Goal: Information Seeking & Learning: Learn about a topic

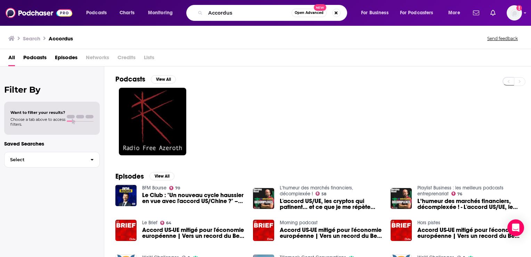
drag, startPoint x: 0, startPoint y: 0, endPoint x: 212, endPoint y: 10, distance: 212.0
click at [213, 11] on input "Accordus" at bounding box center [248, 12] width 86 height 11
type input "nice guys on business"
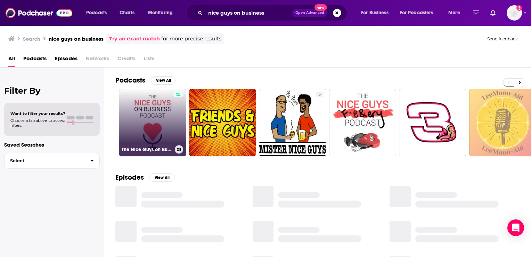
click at [156, 123] on link "The Nice Guys on Business" at bounding box center [152, 122] width 67 height 67
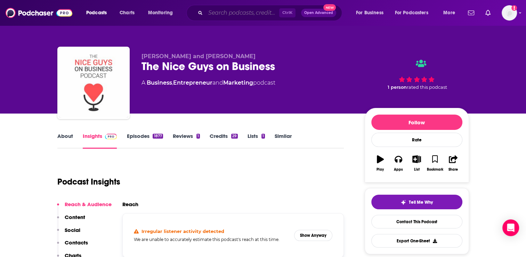
click at [223, 14] on input "Search podcasts, credits, & more..." at bounding box center [242, 12] width 74 height 11
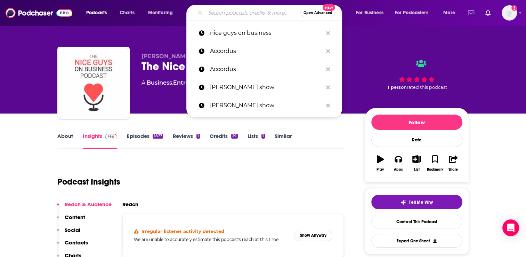
paste input "The [PERSON_NAME] Interview"
type input "The [PERSON_NAME] Interview"
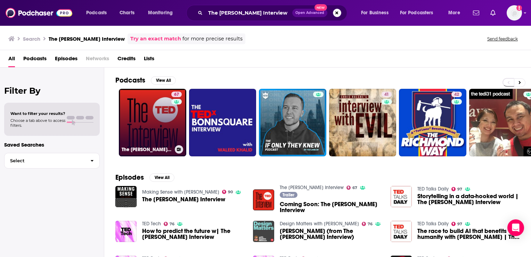
click at [137, 136] on link "67 The [PERSON_NAME] Interview" at bounding box center [152, 122] width 67 height 67
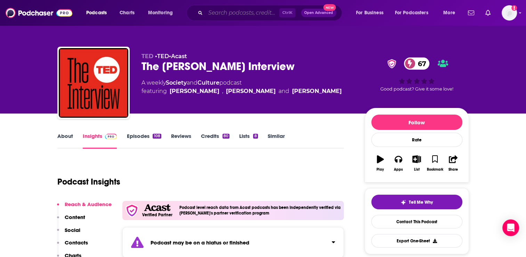
click at [224, 13] on input "Search podcasts, credits, & more..." at bounding box center [242, 12] width 74 height 11
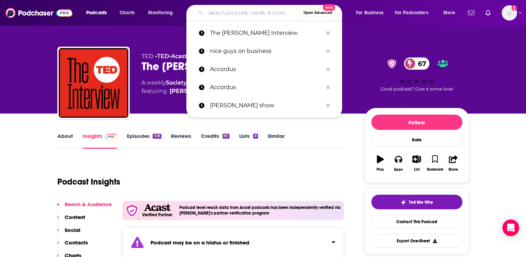
paste input "Wisdom From The Top with [PERSON_NAME]"
type input "Wisdom From The Top with [PERSON_NAME]"
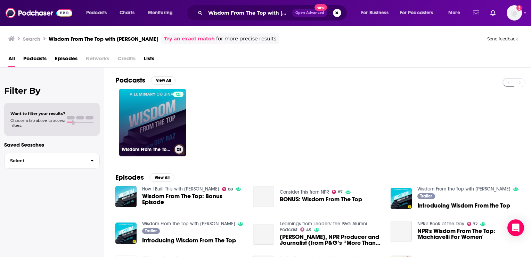
click at [168, 124] on link "Wisdom From The Top with [PERSON_NAME]" at bounding box center [152, 122] width 67 height 67
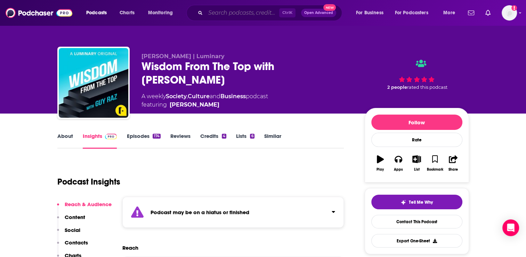
click at [226, 17] on input "Search podcasts, credits, & more..." at bounding box center [242, 12] width 74 height 11
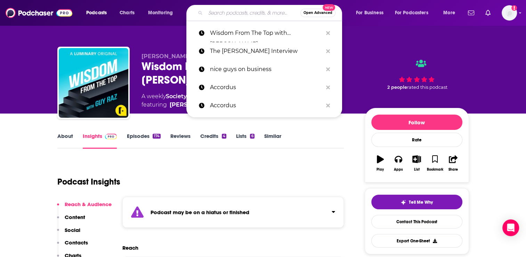
paste input "The [PERSON_NAME] Method"
type input "The [PERSON_NAME] Method"
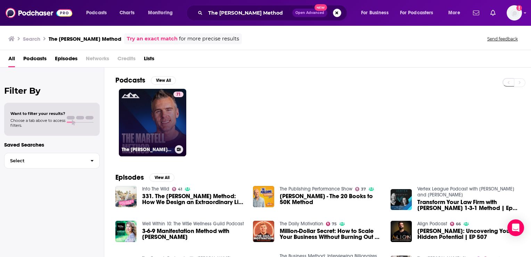
click at [159, 104] on link "71 The [PERSON_NAME] Method w/ [PERSON_NAME]" at bounding box center [152, 122] width 67 height 67
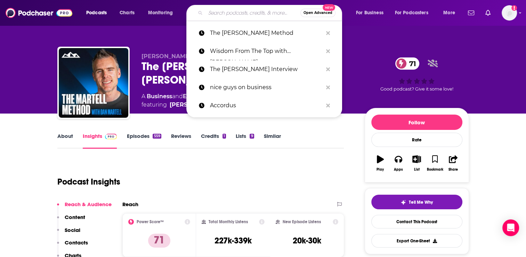
click at [235, 17] on input "Search podcasts, credits, & more..." at bounding box center [252, 12] width 95 height 11
paste input "The Learning Leader Show with [PERSON_NAME]"
type input "The Learning Leader Show with [PERSON_NAME]"
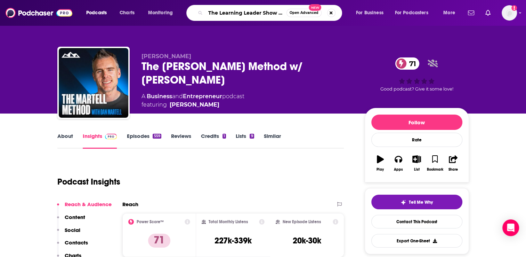
scroll to position [0, 36]
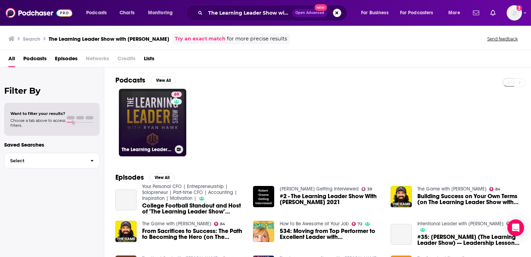
click at [164, 129] on link "69 The Learning Leader Show With [PERSON_NAME]" at bounding box center [152, 122] width 67 height 67
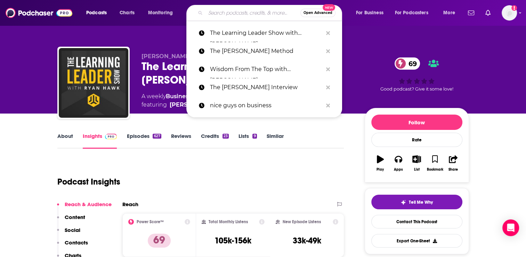
click at [222, 11] on input "Search podcasts, credits, & more..." at bounding box center [252, 12] width 95 height 11
paste input "The [PERSON_NAME] [PERSON_NAME] Podcast"
type input "The [PERSON_NAME] [PERSON_NAME] Podcast"
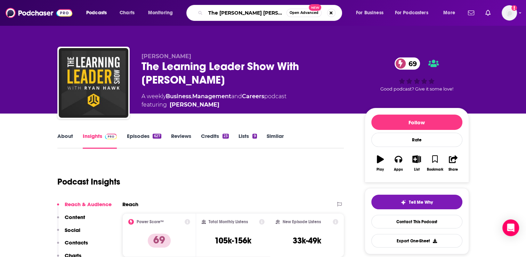
scroll to position [0, 6]
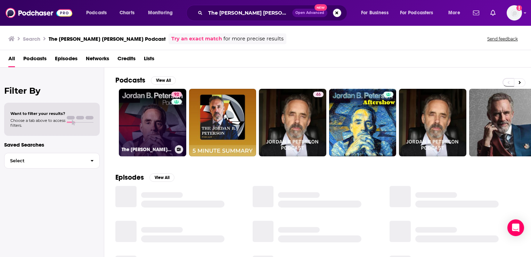
click at [157, 132] on link "92 The [PERSON_NAME] [PERSON_NAME] Podcast" at bounding box center [152, 122] width 67 height 67
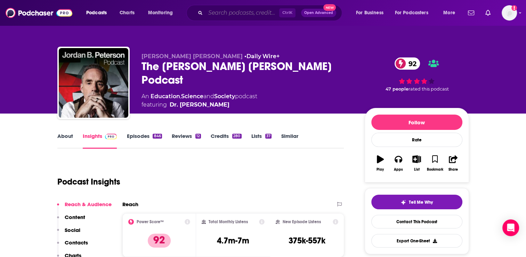
click at [216, 12] on input "Search podcasts, credits, & more..." at bounding box center [242, 12] width 74 height 11
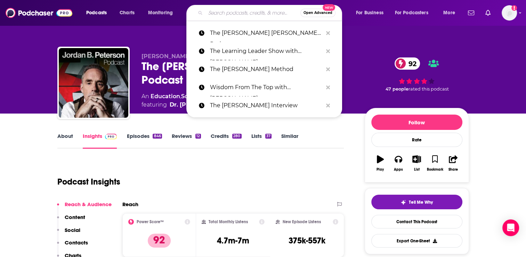
paste input "The Iced Coffee Hour"
type input "The Iced Coffee Hour"
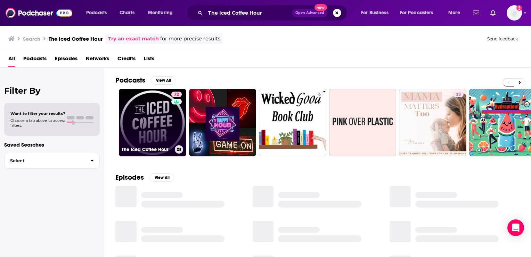
click at [163, 130] on link "72 The Iced Coffee Hour" at bounding box center [152, 122] width 67 height 67
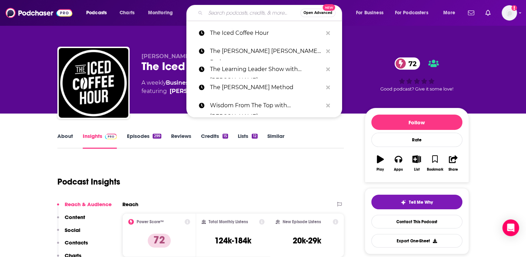
click at [226, 14] on input "Search podcasts, credits, & more..." at bounding box center [252, 12] width 95 height 11
paste input "The Goal Digger"
type input "The Goal Digger"
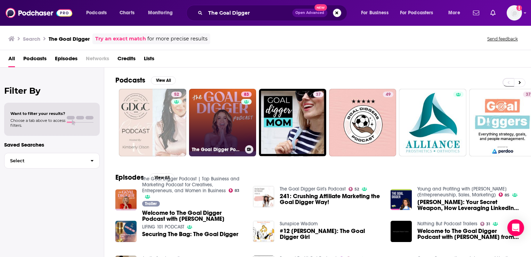
click at [214, 132] on link "83 The Goal Digger Podcast | Top Business and Marketing Podcast for Creatives, …" at bounding box center [222, 122] width 67 height 67
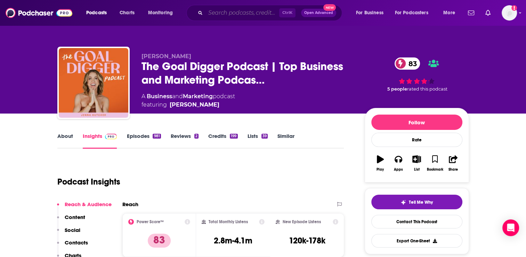
click at [209, 16] on input "Search podcasts, credits, & more..." at bounding box center [242, 12] width 74 height 11
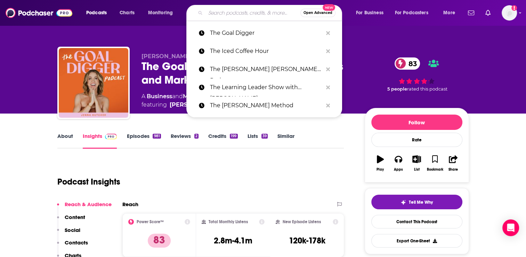
paste input "The Fondr Podcast with [PERSON_NAME]"
type input "The Fondr Podcast with [PERSON_NAME]"
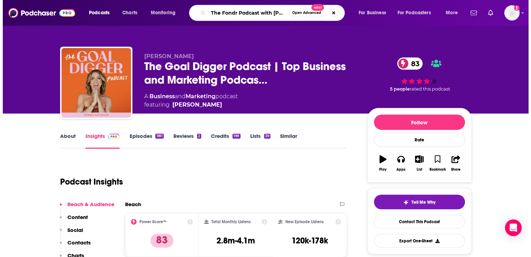
scroll to position [0, 21]
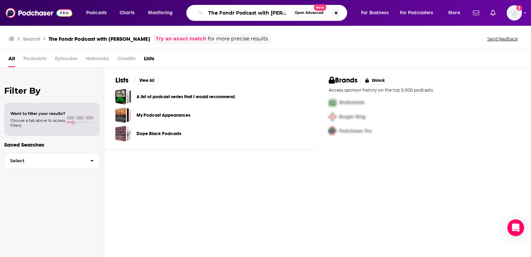
scroll to position [0, 15]
drag, startPoint x: 258, startPoint y: 11, endPoint x: 295, endPoint y: 12, distance: 36.9
click at [295, 12] on div "The Fondr Podcast with [PERSON_NAME] Open Advanced New" at bounding box center [266, 13] width 161 height 16
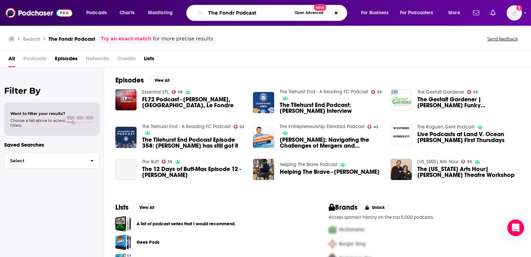
drag, startPoint x: 263, startPoint y: 11, endPoint x: 205, endPoint y: 26, distance: 59.9
click at [205, 26] on div "Podcasts Charts Monitoring The Fondr Podcast Open Advanced New For Business For…" at bounding box center [265, 128] width 531 height 257
paste input "with [PERSON_NAME]"
drag, startPoint x: 256, startPoint y: 13, endPoint x: 191, endPoint y: 26, distance: 66.3
click at [191, 26] on div "Podcasts Charts Monitoring The Fondr Podcast with [PERSON_NAME] Open Advanced N…" at bounding box center [265, 128] width 531 height 257
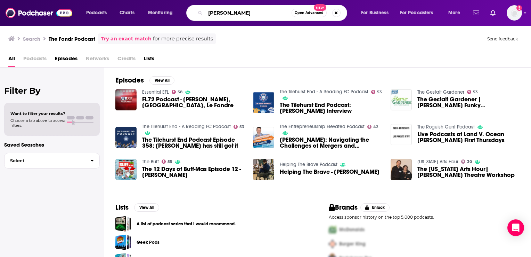
type input "[PERSON_NAME]"
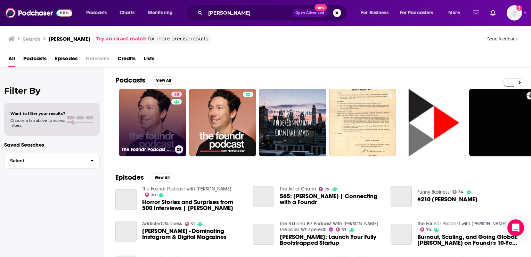
click at [156, 116] on link "70 The Foundr Podcast with [PERSON_NAME]" at bounding box center [152, 122] width 67 height 67
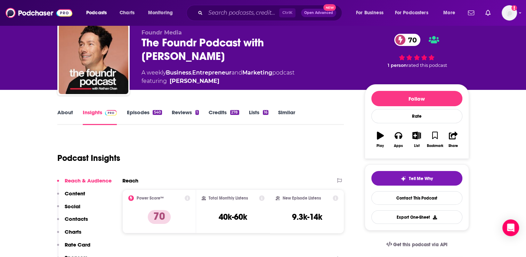
scroll to position [35, 0]
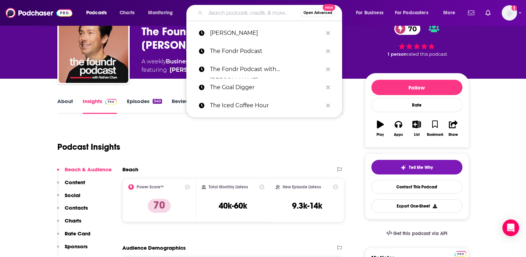
click at [216, 16] on input "Search podcasts, credits, & more..." at bounding box center [252, 12] width 95 height 11
paste input "The [PERSON_NAME] Show"
type input "The [PERSON_NAME] Show"
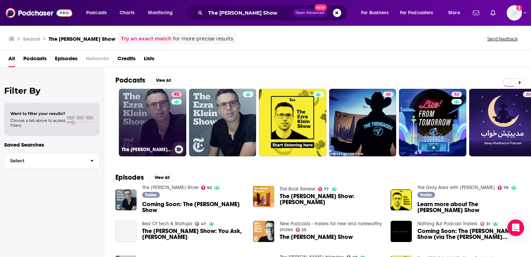
click at [160, 103] on link "92 The [PERSON_NAME] Show" at bounding box center [152, 122] width 67 height 67
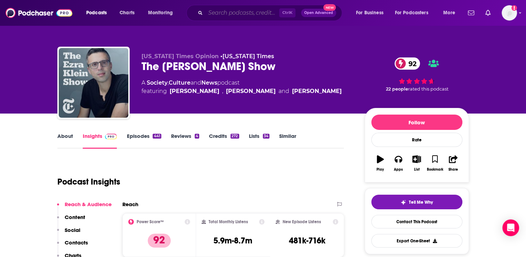
click at [211, 12] on input "Search podcasts, credits, & more..." at bounding box center [242, 12] width 74 height 11
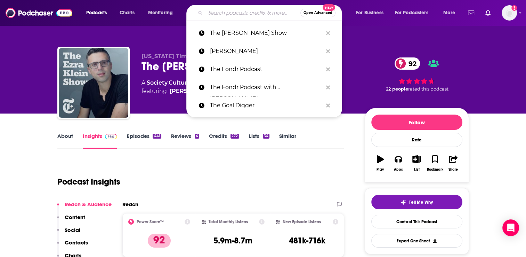
paste input "Next Question with [PERSON_NAME]"
type input "Next Question with [PERSON_NAME]"
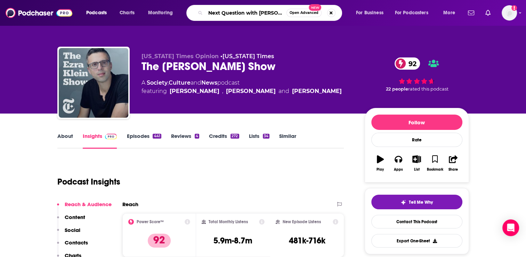
scroll to position [0, 7]
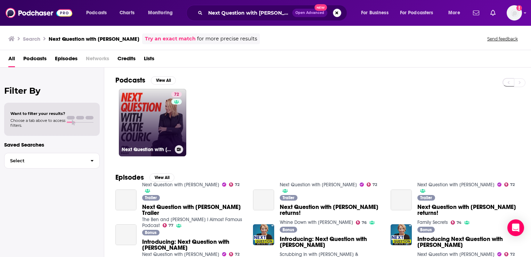
click at [153, 126] on link "72 Next Question with [PERSON_NAME]" at bounding box center [152, 122] width 67 height 67
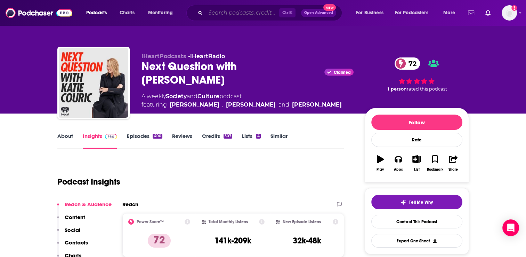
click at [217, 13] on input "Search podcasts, credits, & more..." at bounding box center [242, 12] width 74 height 11
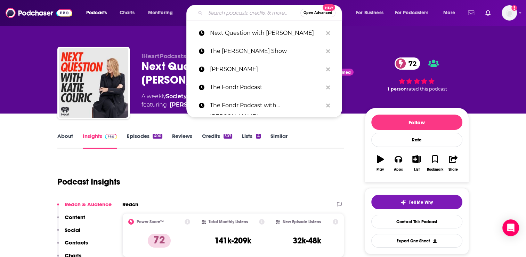
paste input "My First Million"
type input "My First Million"
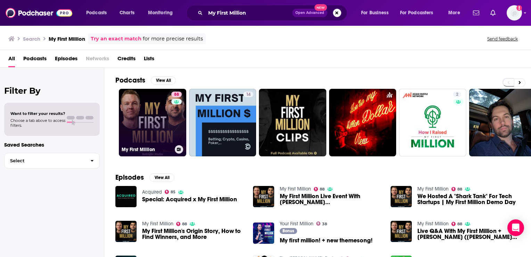
click at [156, 135] on link "88 My First Million" at bounding box center [152, 122] width 67 height 67
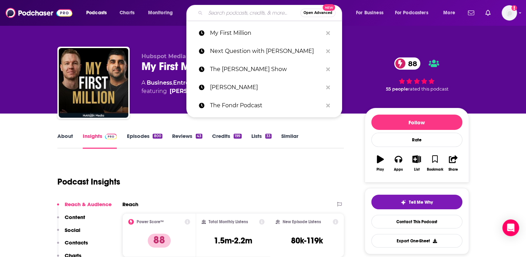
click at [241, 14] on input "Search podcasts, credits, & more..." at bounding box center [252, 12] width 95 height 11
paste input "Masters of Scale"
type input "Masters of Scale"
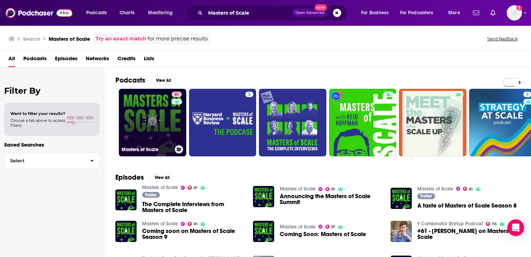
click at [154, 124] on link "81 Masters of Scale" at bounding box center [152, 122] width 67 height 67
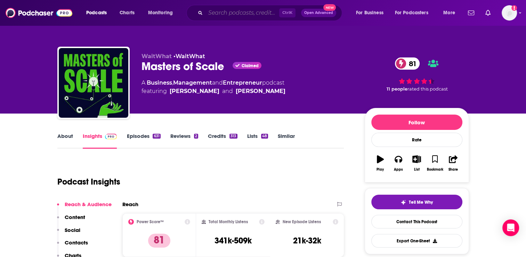
click at [228, 16] on input "Search podcasts, credits, & more..." at bounding box center [242, 12] width 74 height 11
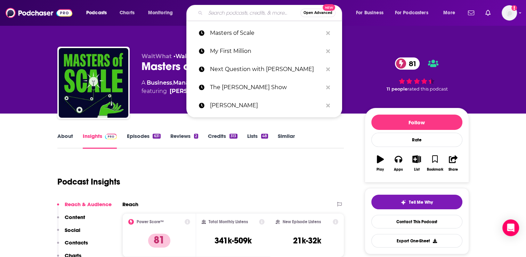
paste input "[PERSON_NAME] (NPR)"
type input "[PERSON_NAME] (NPR)"
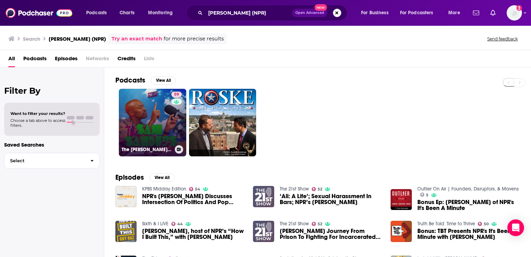
click at [152, 117] on link "59 The [PERSON_NAME] Show" at bounding box center [152, 122] width 67 height 67
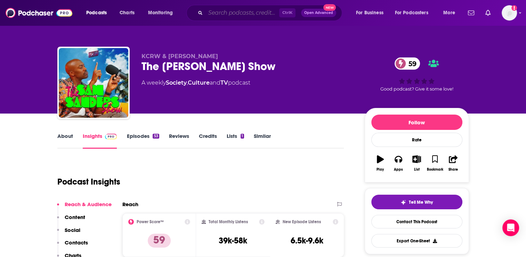
click at [225, 10] on input "Search podcasts, credits, & more..." at bounding box center [242, 12] width 74 height 11
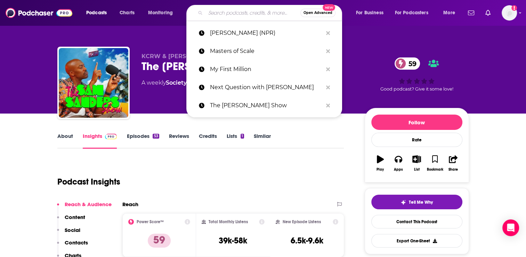
paste input "ImpactAlpha"
type input "ImpactAlpha"
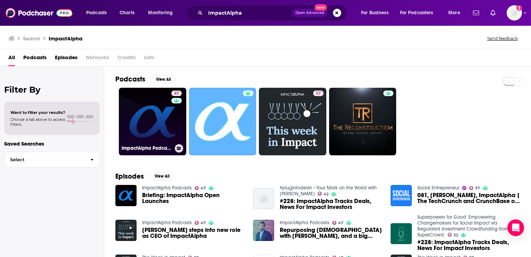
click at [156, 129] on link "47 ImpactAlpha Podcasts" at bounding box center [152, 121] width 67 height 67
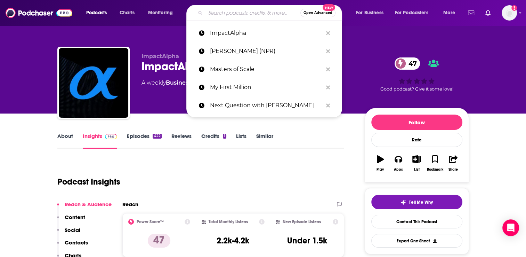
click at [220, 10] on input "Search podcasts, credits, & more..." at bounding box center [252, 12] width 95 height 11
paste input "How Success Happens"
type input "How Success Happens"
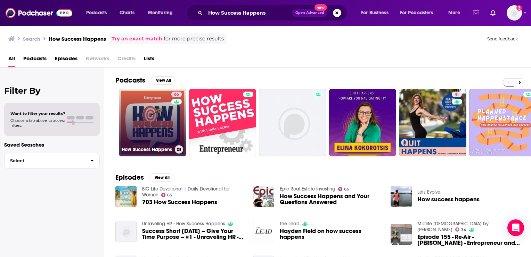
click at [158, 132] on link "65 How Success Happens" at bounding box center [152, 122] width 67 height 67
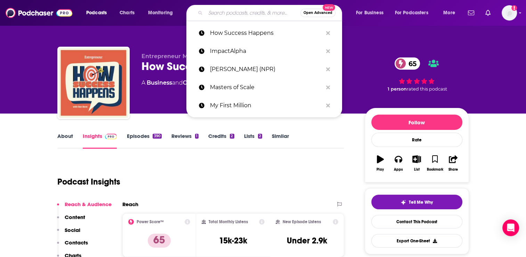
click at [232, 10] on input "Search podcasts, credits, & more..." at bounding box center [252, 12] width 95 height 11
paste input "[PERSON_NAME] Remarkable People"
type input "[PERSON_NAME] Remarkable People"
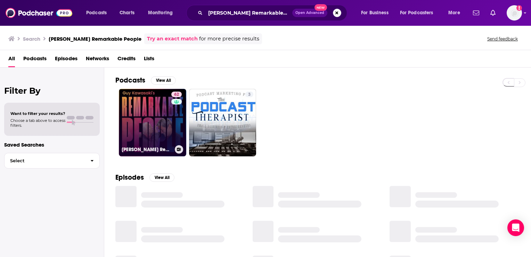
click at [145, 103] on link "62 [PERSON_NAME] Remarkable People" at bounding box center [152, 122] width 67 height 67
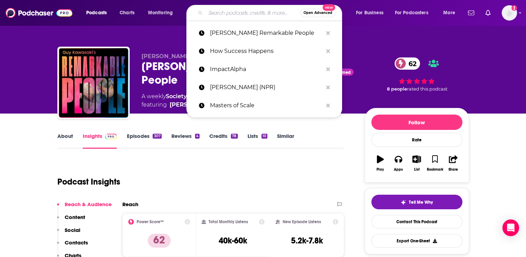
click at [234, 14] on input "Search podcasts, credits, & more..." at bounding box center [252, 12] width 95 height 11
paste input "Entreprenuers on Fire with [PERSON_NAME]"
type input "Entreprenuers on Fire with [PERSON_NAME]"
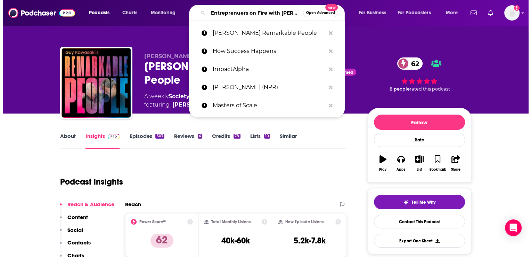
scroll to position [0, 38]
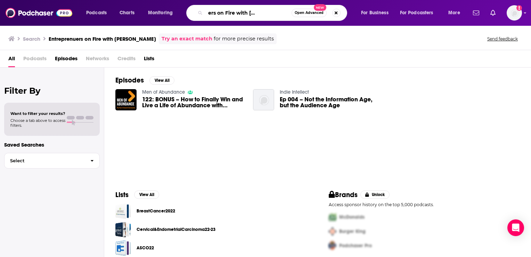
scroll to position [0, 32]
drag, startPoint x: 266, startPoint y: 12, endPoint x: 295, endPoint y: 10, distance: 29.3
click at [296, 10] on div "Entreprenuers on Fire with [PERSON_NAME] Open Advanced New" at bounding box center [266, 13] width 161 height 16
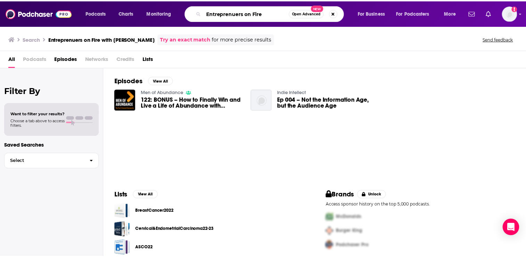
scroll to position [0, 0]
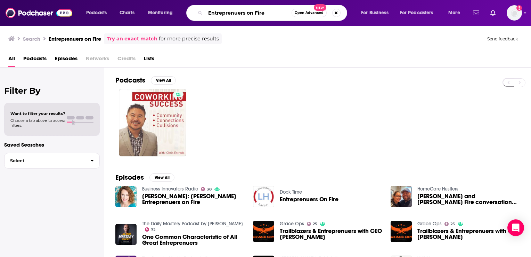
drag, startPoint x: 265, startPoint y: 12, endPoint x: 197, endPoint y: 10, distance: 67.5
click at [199, 10] on div "Entreprenuers on Fire Open Advanced New" at bounding box center [266, 13] width 161 height 16
paste input "eurs for Impact"
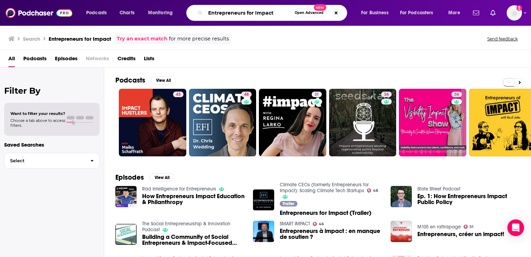
drag, startPoint x: 274, startPoint y: 12, endPoint x: 192, endPoint y: 15, distance: 81.4
click at [193, 15] on div "Entrepreneurs for Impact Open Advanced New" at bounding box center [266, 13] width 161 height 16
paste input "Dose of Leadership"
type input "Dose of Leadership"
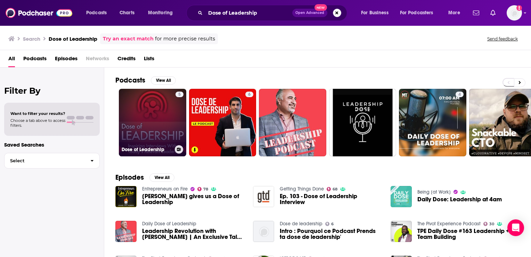
click at [169, 116] on link "5 Dose of Leadership" at bounding box center [152, 122] width 67 height 67
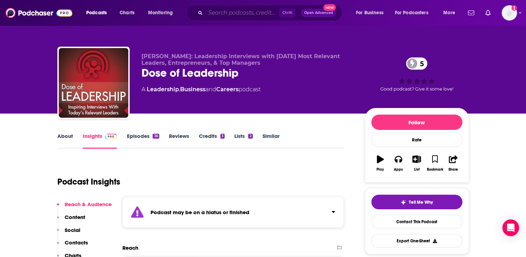
click at [242, 13] on input "Search podcasts, credits, & more..." at bounding box center [242, 12] width 74 height 11
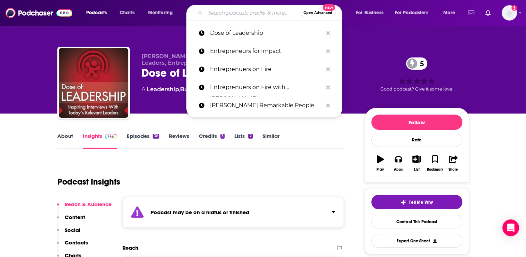
paste input "Don’t Keep Your Day Job"
type input "Don’t Keep Your Day Job"
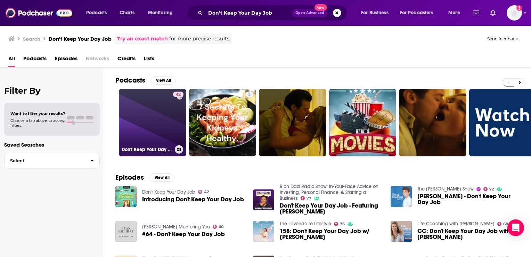
click at [140, 113] on link "42 Don't Keep Your Day Job" at bounding box center [152, 122] width 67 height 67
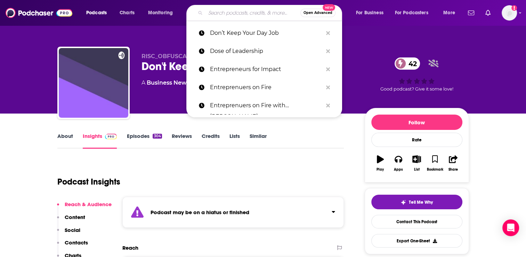
click at [215, 15] on input "Search podcasts, credits, & more..." at bounding box center [252, 12] width 95 height 11
paste input "Dear [PERSON_NAME] Podcast"
type input "Dear [PERSON_NAME] Podcast"
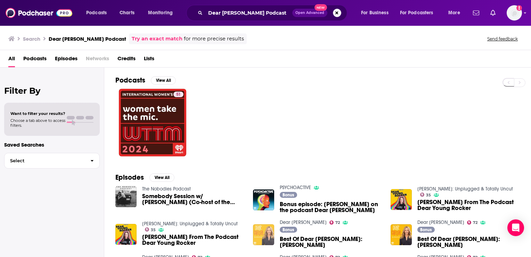
click at [261, 229] on img "Best Of Dear Chelsea: Brooke Shields" at bounding box center [263, 234] width 21 height 21
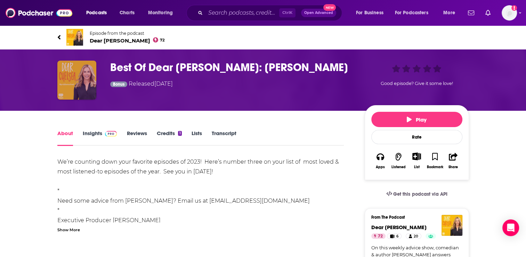
click at [82, 82] on img "Best Of Dear Chelsea: Brooke Shields" at bounding box center [76, 80] width 39 height 39
click at [82, 81] on img "Best Of Dear Chelsea: Brooke Shields" at bounding box center [76, 80] width 39 height 39
click at [77, 76] on img "Best Of Dear Chelsea: Brooke Shields" at bounding box center [76, 80] width 39 height 39
click at [73, 87] on img "Best Of Dear Chelsea: Brooke Shields" at bounding box center [76, 80] width 39 height 39
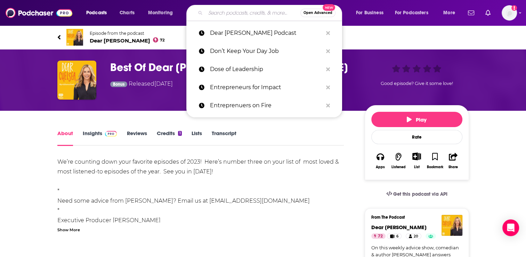
click at [216, 9] on input "Search podcasts, credits, & more..." at bounding box center [252, 12] width 95 height 11
paste input "Dear [PERSON_NAME] Podcast"
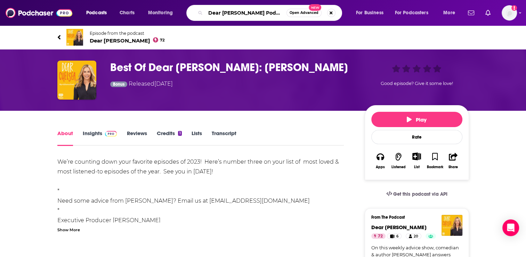
click at [250, 14] on input "Dear [PERSON_NAME] Podcast" at bounding box center [245, 12] width 81 height 11
type input "Dear [PERSON_NAME]"
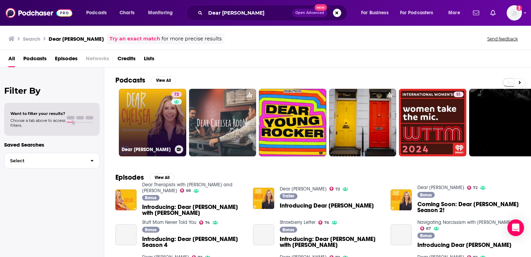
click at [136, 126] on link "72 Dear [PERSON_NAME]" at bounding box center [152, 122] width 67 height 67
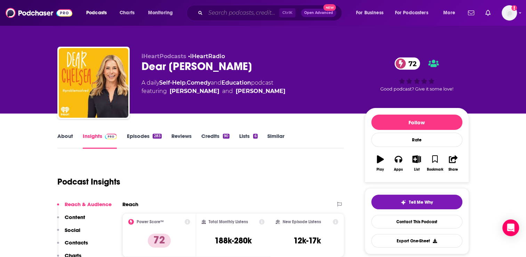
click at [253, 15] on input "Search podcasts, credits, & more..." at bounding box center [242, 12] width 74 height 11
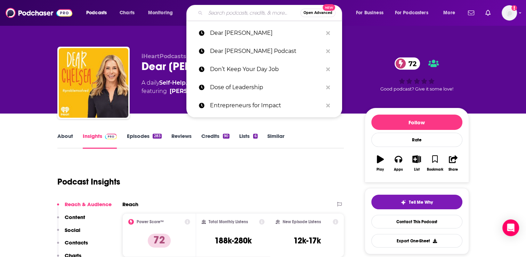
paste input "Daily Creative with [PERSON_NAME]"
type input "Daily Creative with [PERSON_NAME]"
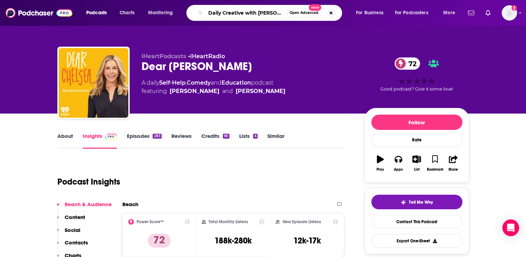
scroll to position [0, 4]
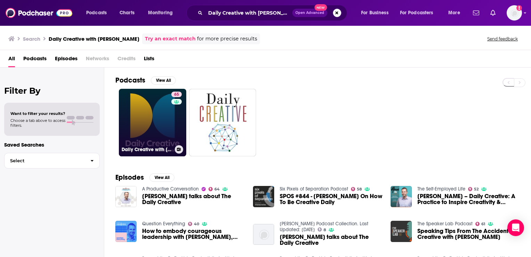
click at [155, 113] on link "65 Daily Creative with [PERSON_NAME]" at bounding box center [152, 122] width 67 height 67
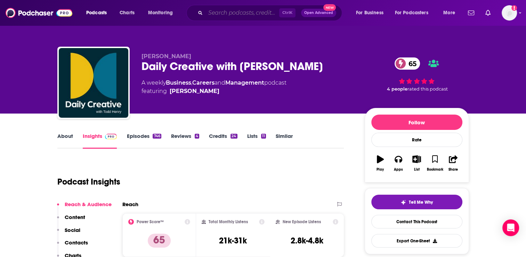
click at [216, 14] on input "Search podcasts, credits, & more..." at bounding box center [242, 12] width 74 height 11
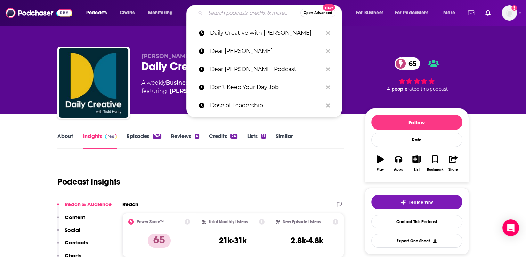
paste input "Big Think"
type input "Big Think"
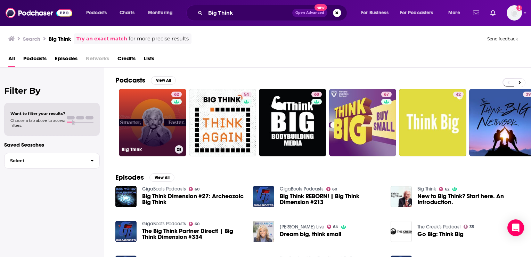
click at [145, 113] on link "62 Big Think" at bounding box center [152, 122] width 67 height 67
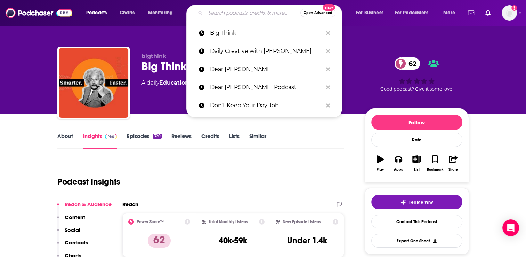
click at [218, 13] on input "Search podcasts, credits, & more..." at bounding box center [252, 12] width 95 height 11
paste input "Armchair Expert with [PERSON_NAME]"
type input "Armchair Expert with [PERSON_NAME]"
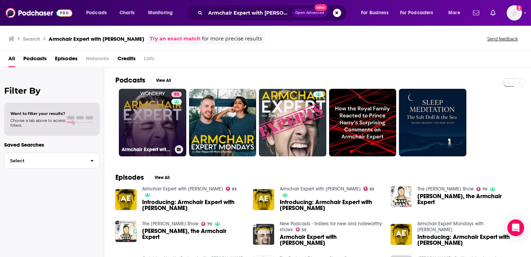
click at [159, 110] on link "93 Armchair Expert with [PERSON_NAME]" at bounding box center [152, 122] width 67 height 67
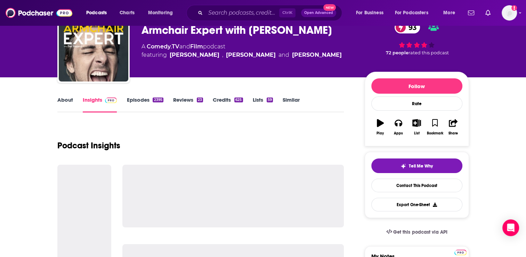
scroll to position [70, 0]
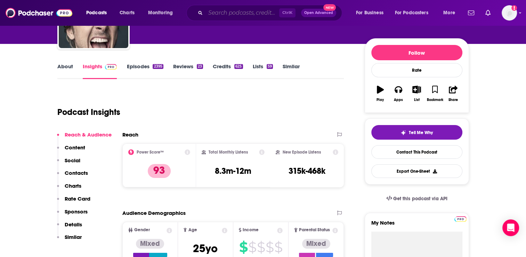
click at [227, 16] on input "Search podcasts, credits, & more..." at bounding box center [242, 12] width 74 height 11
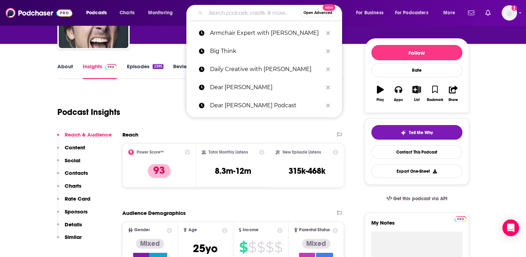
paste input "Stanford Social Innovation Review"
type input "Stanford Social Innovation Review"
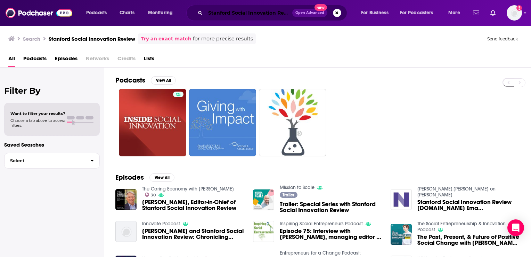
click at [229, 12] on input "Stanford Social Innovation Review" at bounding box center [248, 12] width 87 height 11
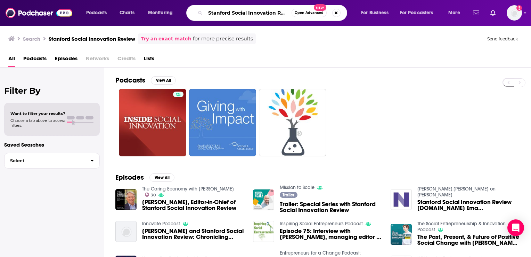
click at [229, 12] on input "Stanford Social Innovation Review" at bounding box center [248, 12] width 86 height 11
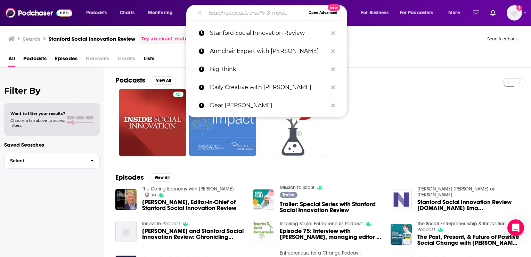
paste input "The Giving List"
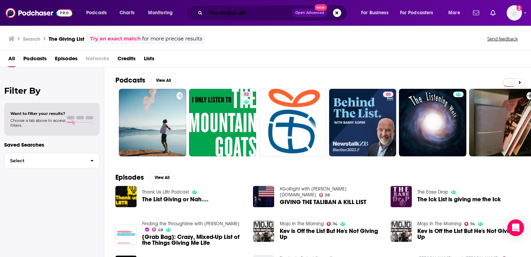
click at [227, 13] on input "The Giving List" at bounding box center [248, 12] width 87 height 11
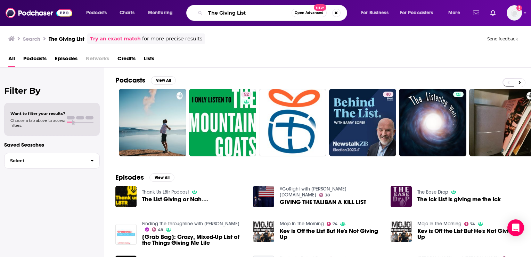
click at [227, 13] on input "The Giving List" at bounding box center [248, 12] width 86 height 11
paste input "Stanford Social"
type input "Stanford Social"
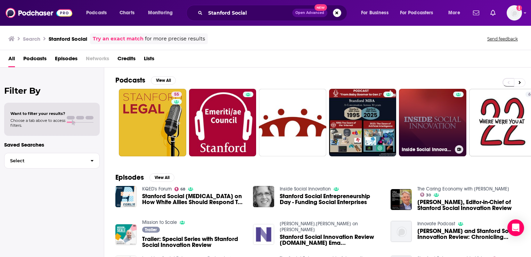
click at [425, 100] on link "Inside Social Innovation" at bounding box center [432, 122] width 67 height 67
